Goal: Complete application form

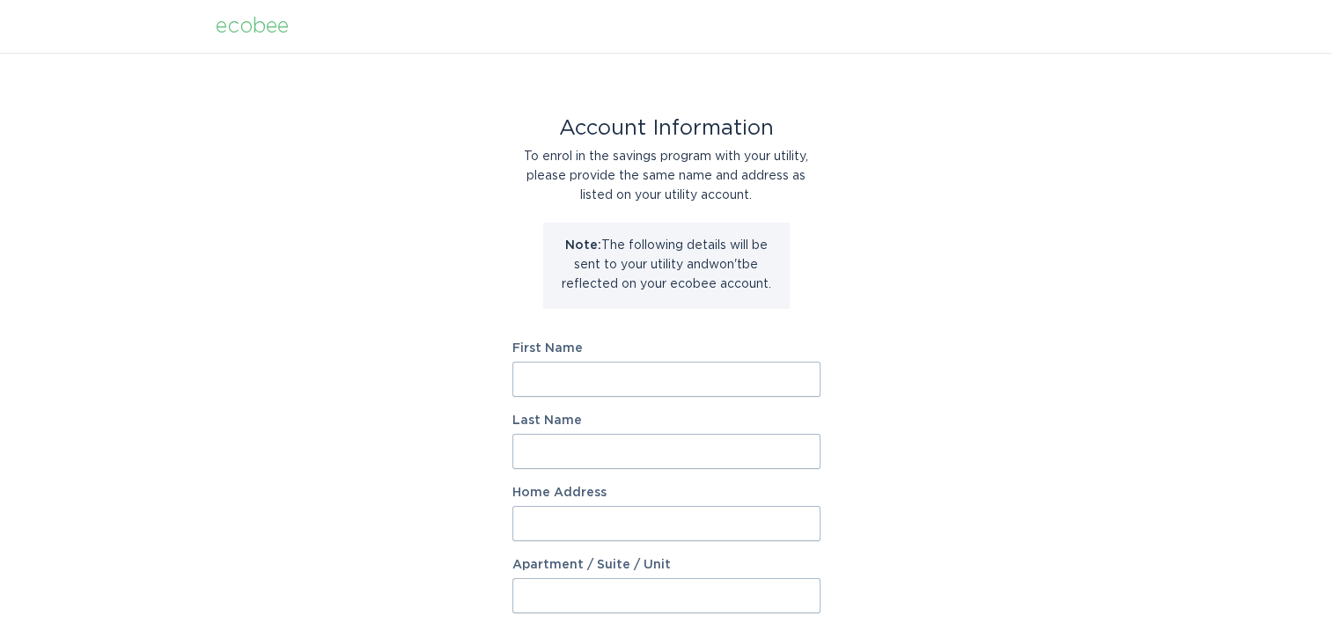
click at [566, 386] on input "First Name" at bounding box center [666, 379] width 308 height 35
type input "Porscha"
type input "Woolford"
click at [676, 521] on input "5809 W Linda Lm" at bounding box center [666, 523] width 308 height 35
type input "5809 W Linda Ln"
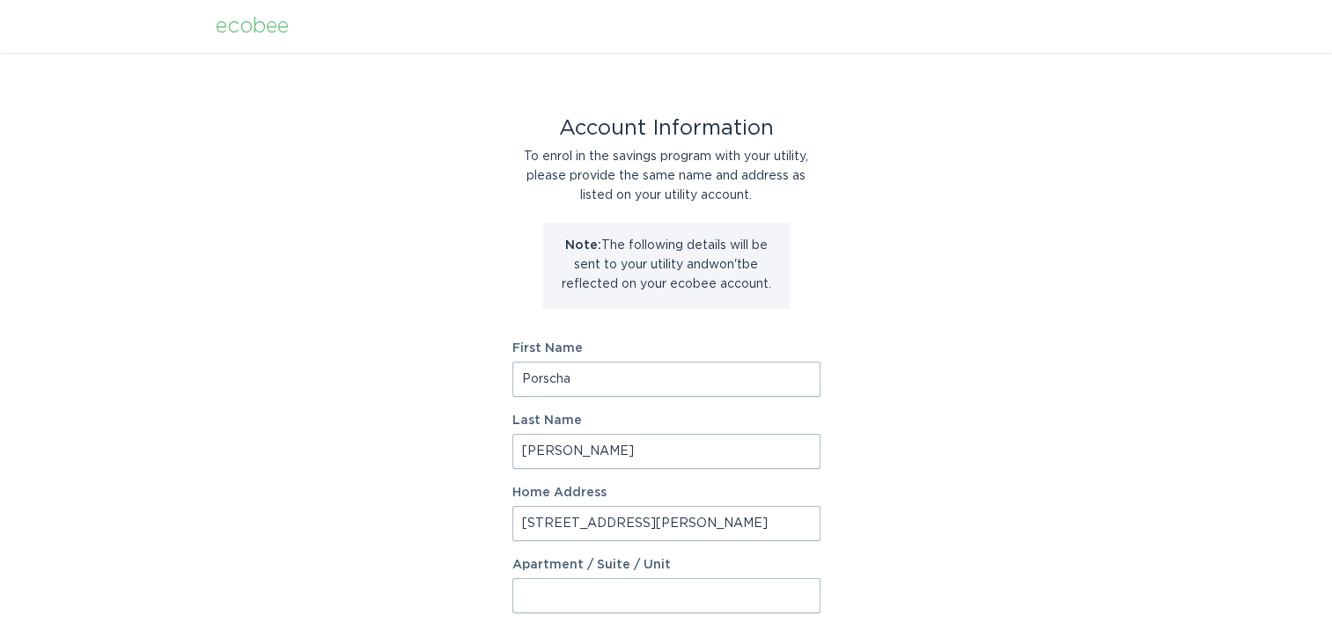
click at [936, 452] on div "Account Information To enrol in the savings program with your utility, please p…" at bounding box center [666, 539] width 1332 height 973
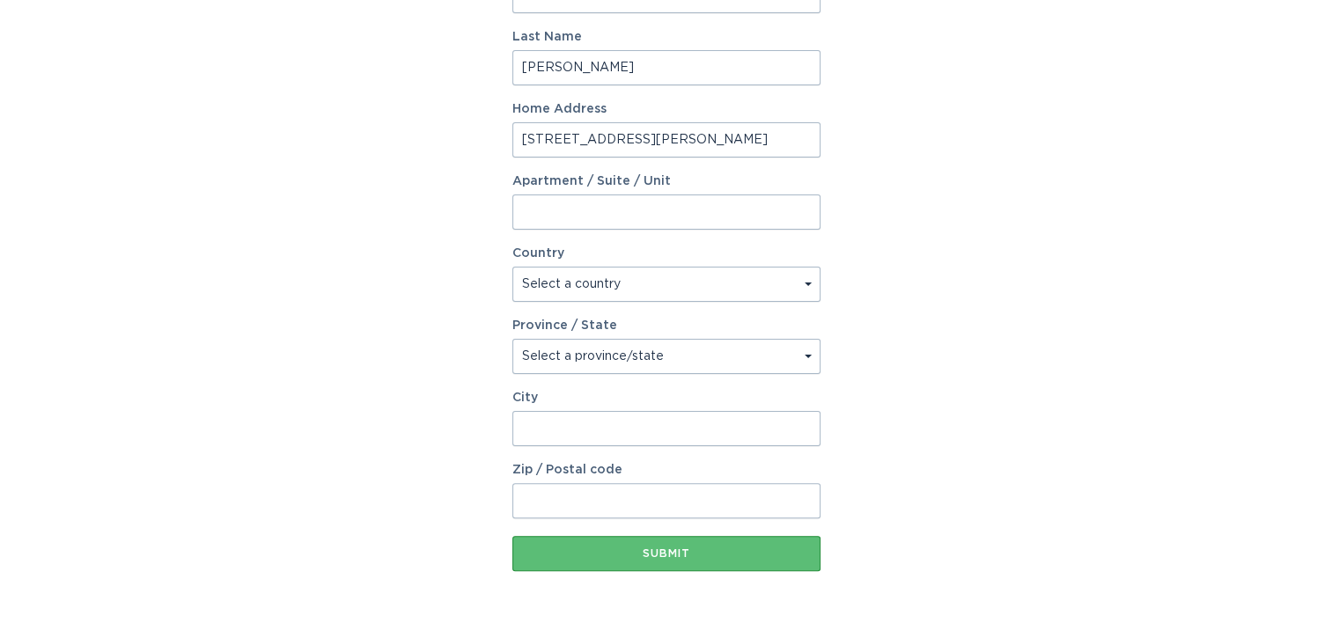
scroll to position [423, 0]
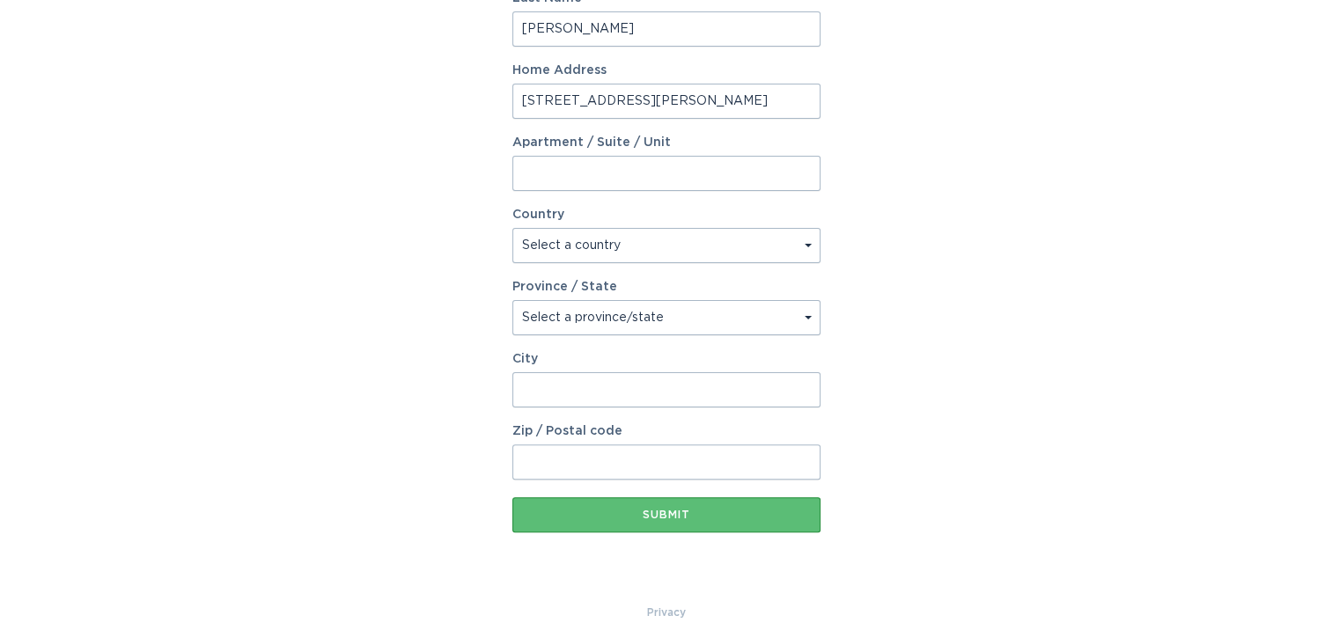
click at [796, 243] on select "Select a country Canada USA" at bounding box center [666, 245] width 308 height 35
select select "US"
click at [512, 228] on select "Select a country Canada USA" at bounding box center [666, 245] width 308 height 35
click at [796, 323] on select "Select a province/state Alabama Alaska American Samoa Arizona Arkansas Californ…" at bounding box center [666, 317] width 308 height 35
select select "AZ"
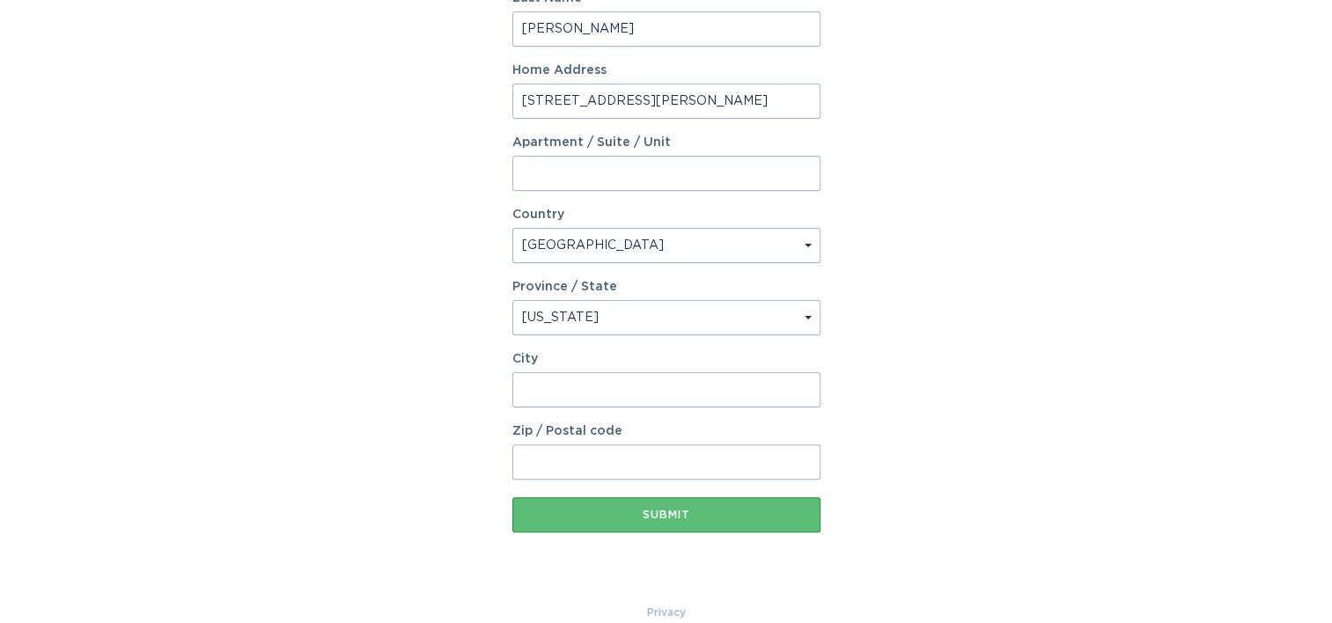
click at [512, 300] on select "Select a province/state Alabama Alaska American Samoa Arizona Arkansas Californ…" at bounding box center [666, 317] width 308 height 35
click at [629, 389] on input "City" at bounding box center [666, 389] width 308 height 35
type input "8"
type input "Chandler"
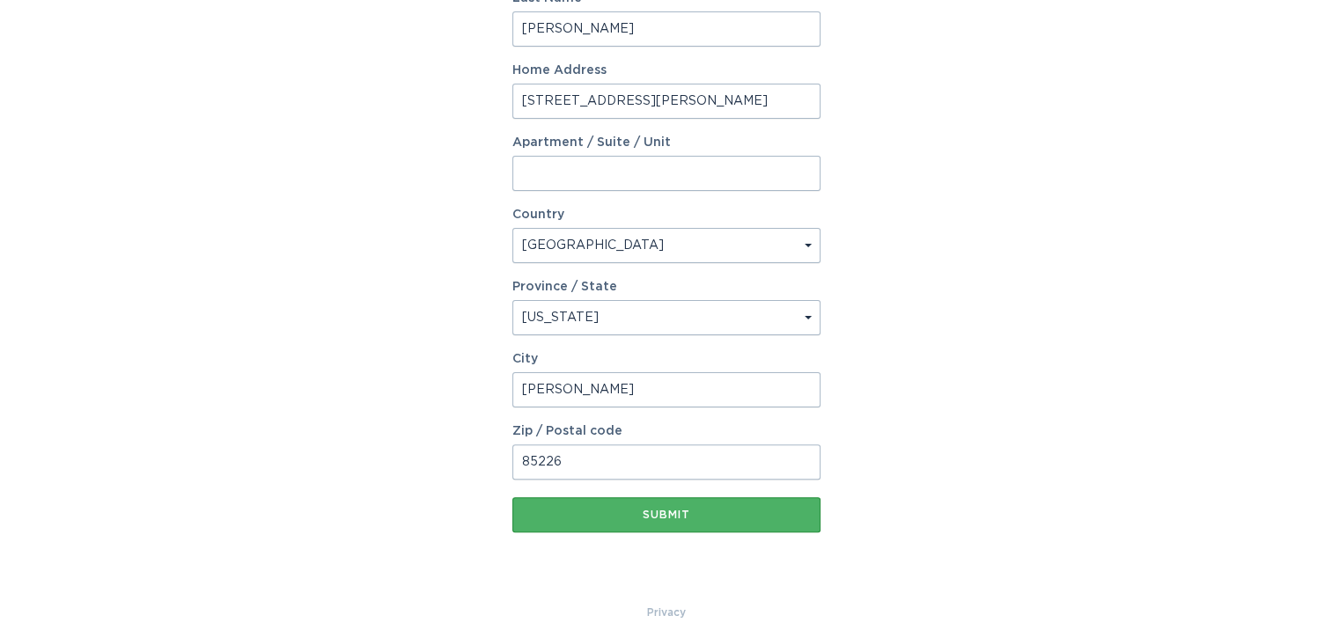
type input "85226"
click at [536, 525] on button "Submit" at bounding box center [666, 514] width 308 height 35
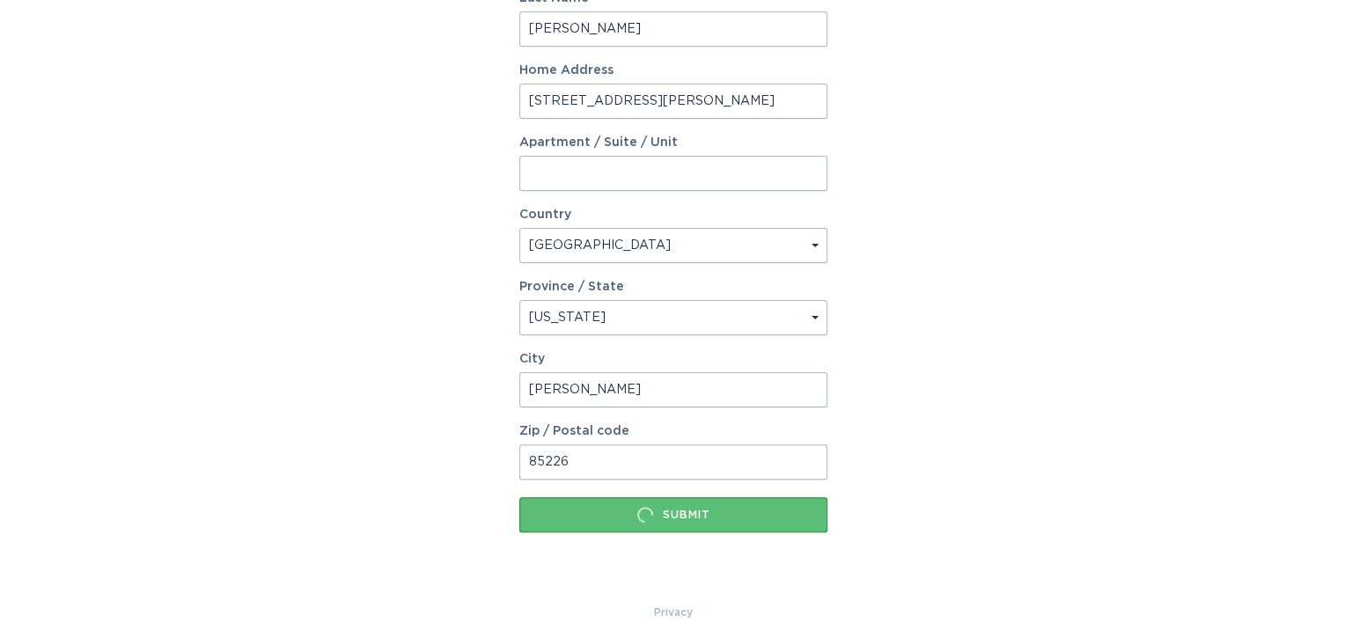
scroll to position [0, 0]
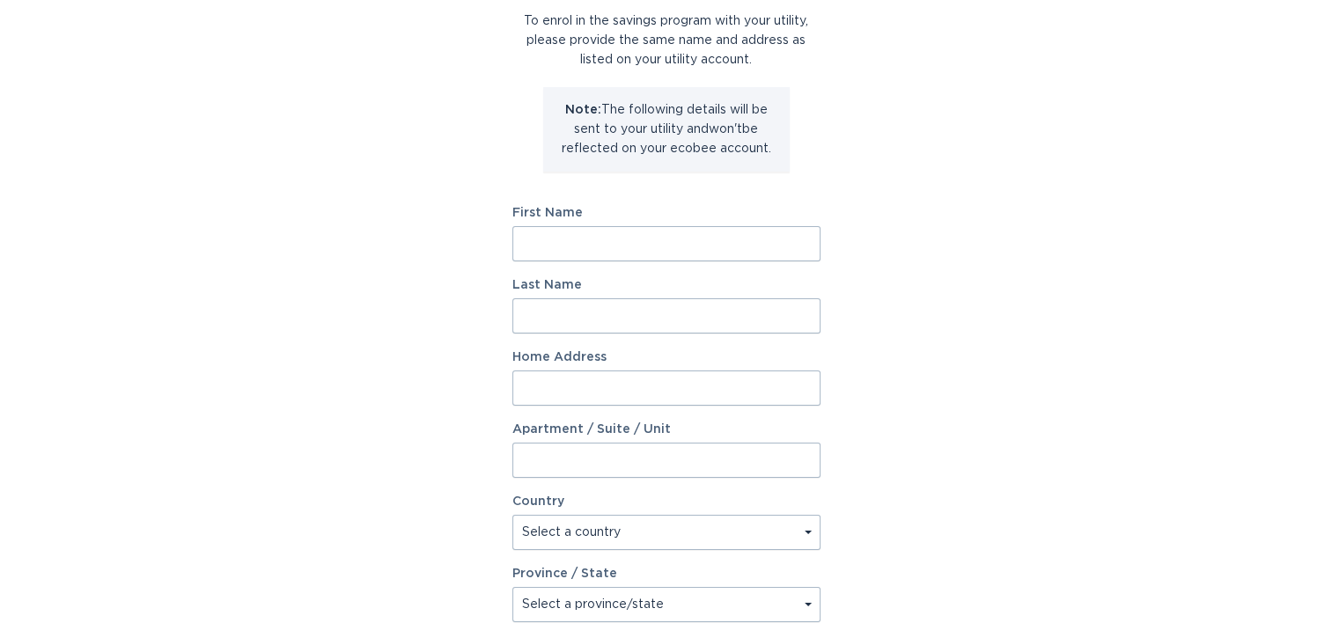
scroll to position [143, 0]
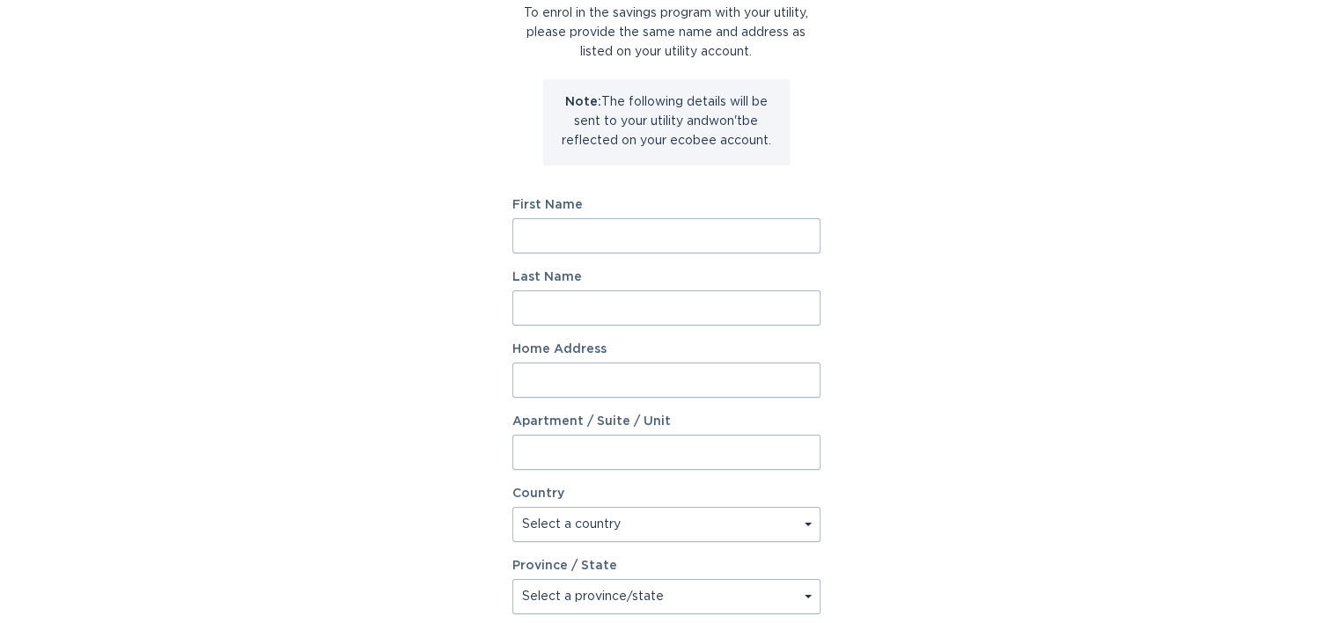
click at [694, 250] on input "First Name" at bounding box center [666, 235] width 308 height 35
type input "John"
type input "Tyd"
type input "5809 W Linda Ln"
select select "US"
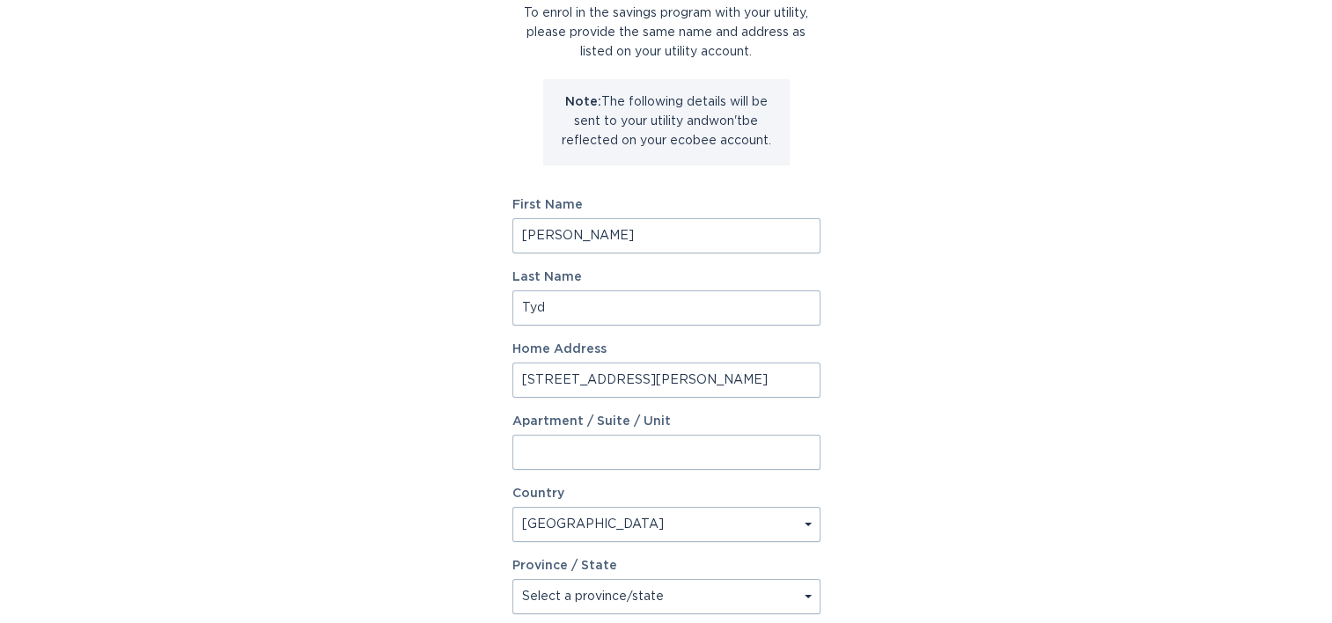
type input "Chandler"
type input "85226"
click at [940, 418] on div "Account Information To enrol in the savings program with your utility, please p…" at bounding box center [666, 395] width 1332 height 973
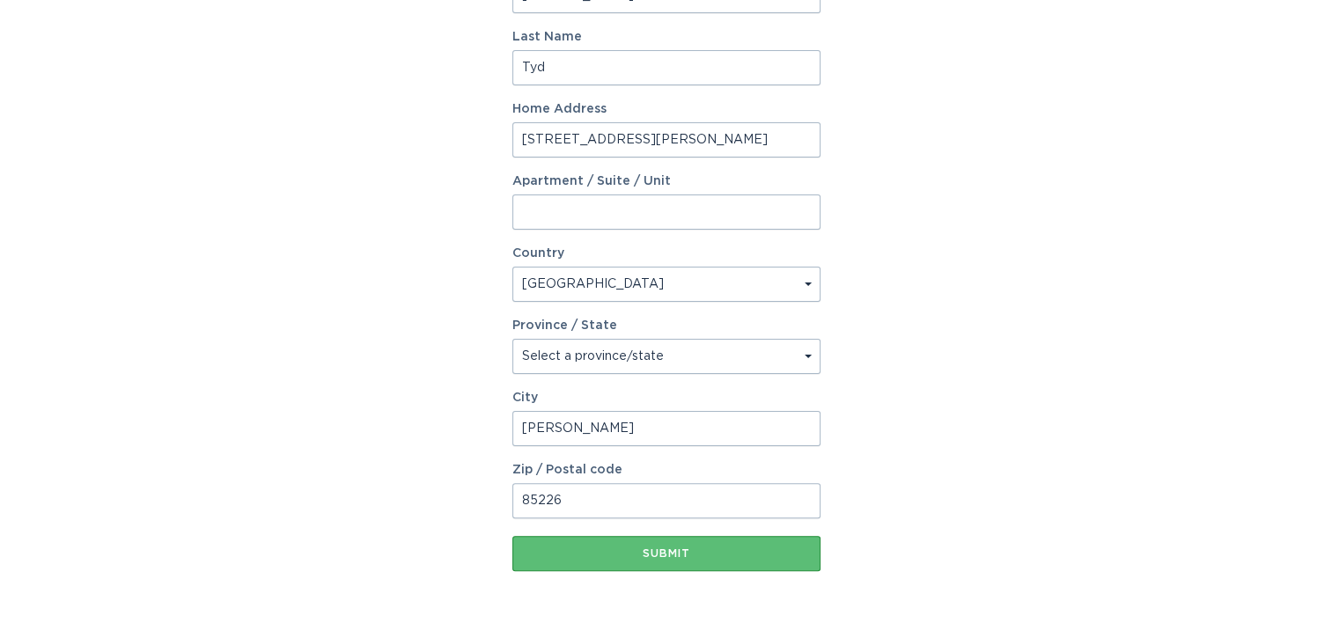
scroll to position [447, 0]
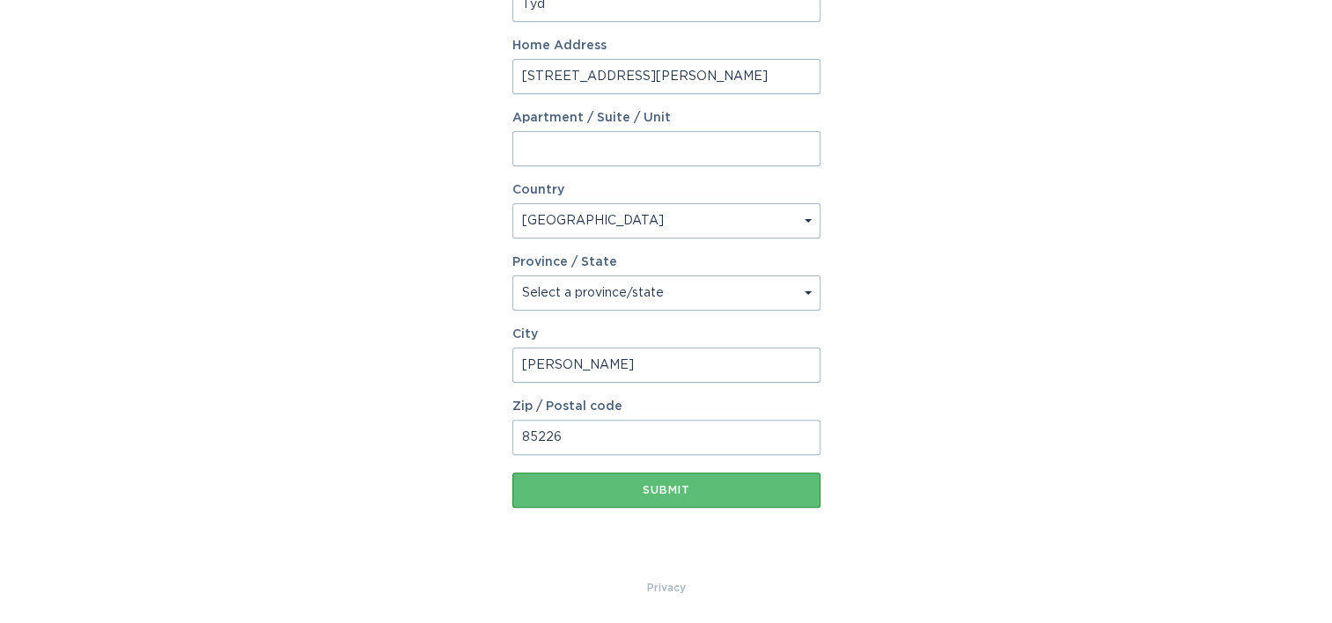
click at [806, 300] on select "Select a province/state Alabama Alaska American Samoa Arizona Arkansas Californ…" at bounding box center [666, 293] width 308 height 35
select select "AZ"
click at [512, 276] on select "Select a province/state Alabama Alaska American Samoa Arizona Arkansas Californ…" at bounding box center [666, 293] width 308 height 35
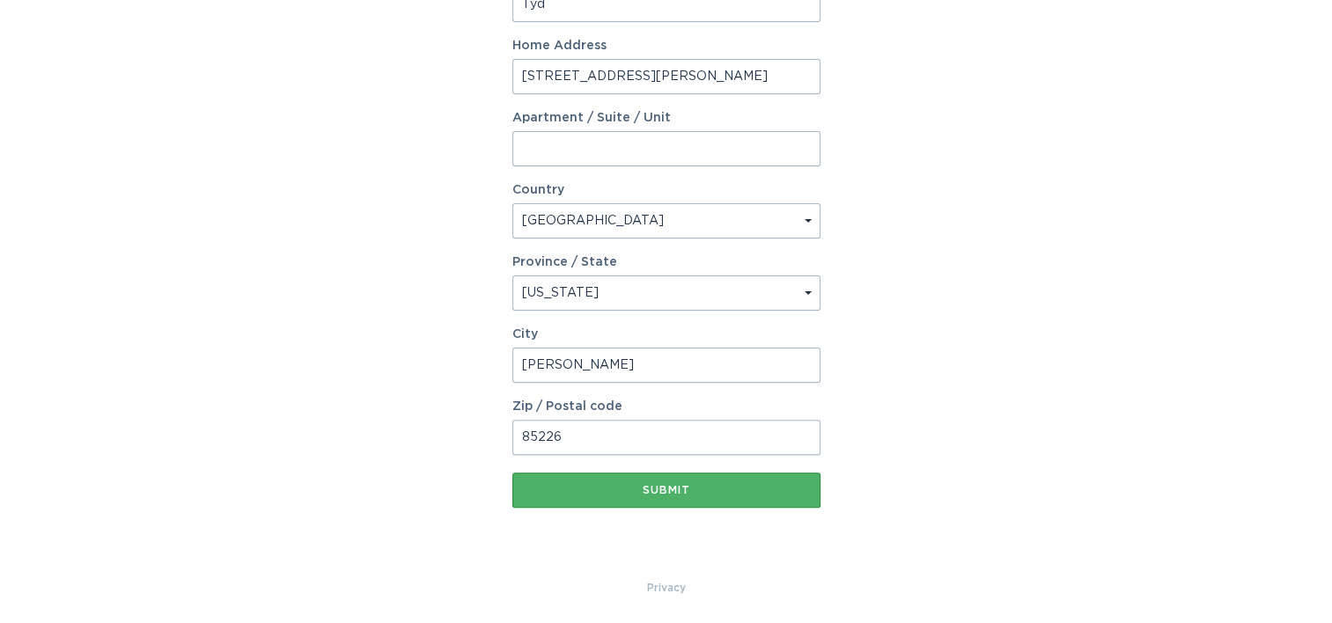
click at [678, 482] on button "Submit" at bounding box center [666, 490] width 308 height 35
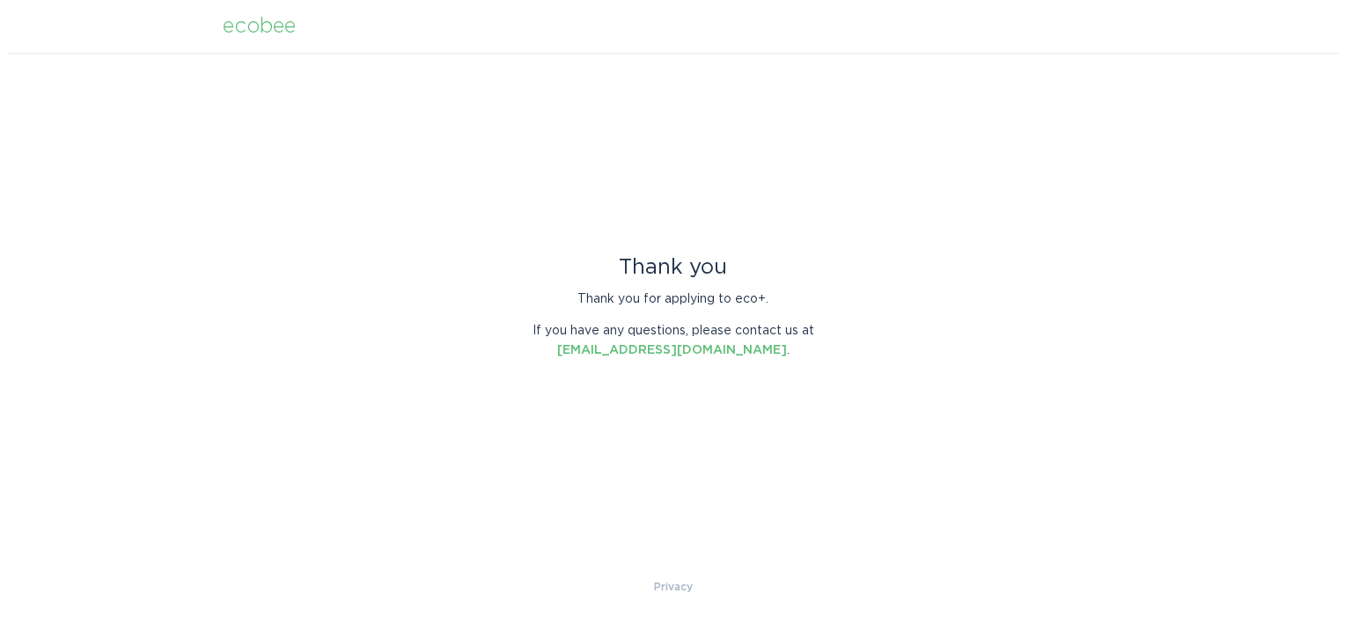
scroll to position [0, 0]
